Goal: Use online tool/utility

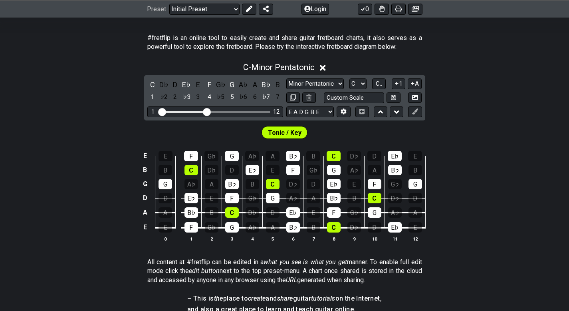
scroll to position [160, 0]
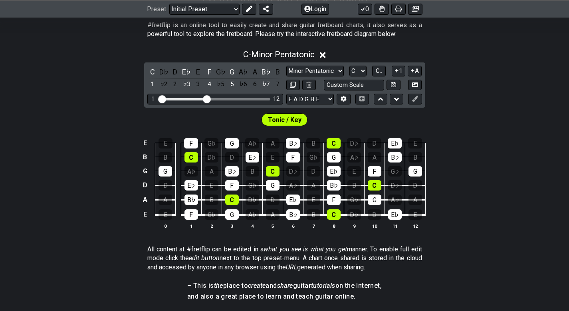
click at [368, 73] on div "Minor Pentatonic Click to edit Minor Pentatonic Major Pentatonic Minor Blues Ma…" at bounding box center [355, 71] width 136 height 11
click at [360, 69] on select "A♭ A A♯ B♭ B C C♯ D♭ D D♯ E♭ E F F♯ G♭ G G♯" at bounding box center [358, 71] width 17 height 11
select select "A"
click at [350, 66] on select "A♭ A A♯ B♭ B C C♯ D♭ D D♯ E♭ E F F♯ G♭ G G♯" at bounding box center [358, 71] width 17 height 11
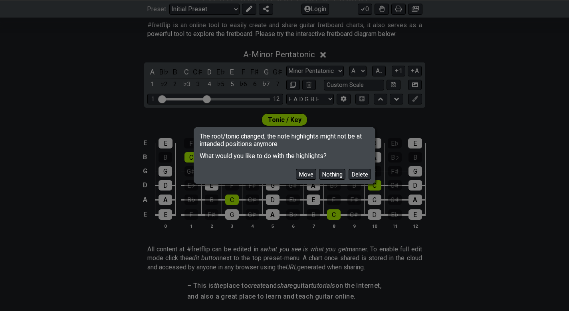
click at [296, 176] on button "Move" at bounding box center [306, 174] width 20 height 11
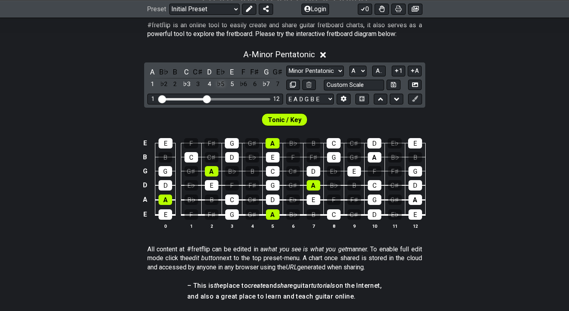
click at [222, 86] on div "♭5" at bounding box center [221, 84] width 10 height 11
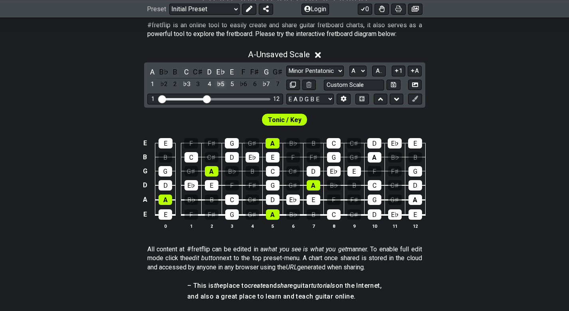
click at [222, 86] on div "♭5" at bounding box center [221, 84] width 10 height 11
click at [222, 86] on div "♯4" at bounding box center [221, 84] width 10 height 11
click at [223, 86] on div "♭5" at bounding box center [221, 84] width 10 height 11
click at [116, 137] on div "E E F F♯ G G♯ A B♭ B C C♯ D E♭ E B B C C♯ D E♭ E F F♯ G G♯ A B♭ B G G G♯ A B♭ B…" at bounding box center [284, 183] width 569 height 112
